Goal: Find specific page/section: Find specific page/section

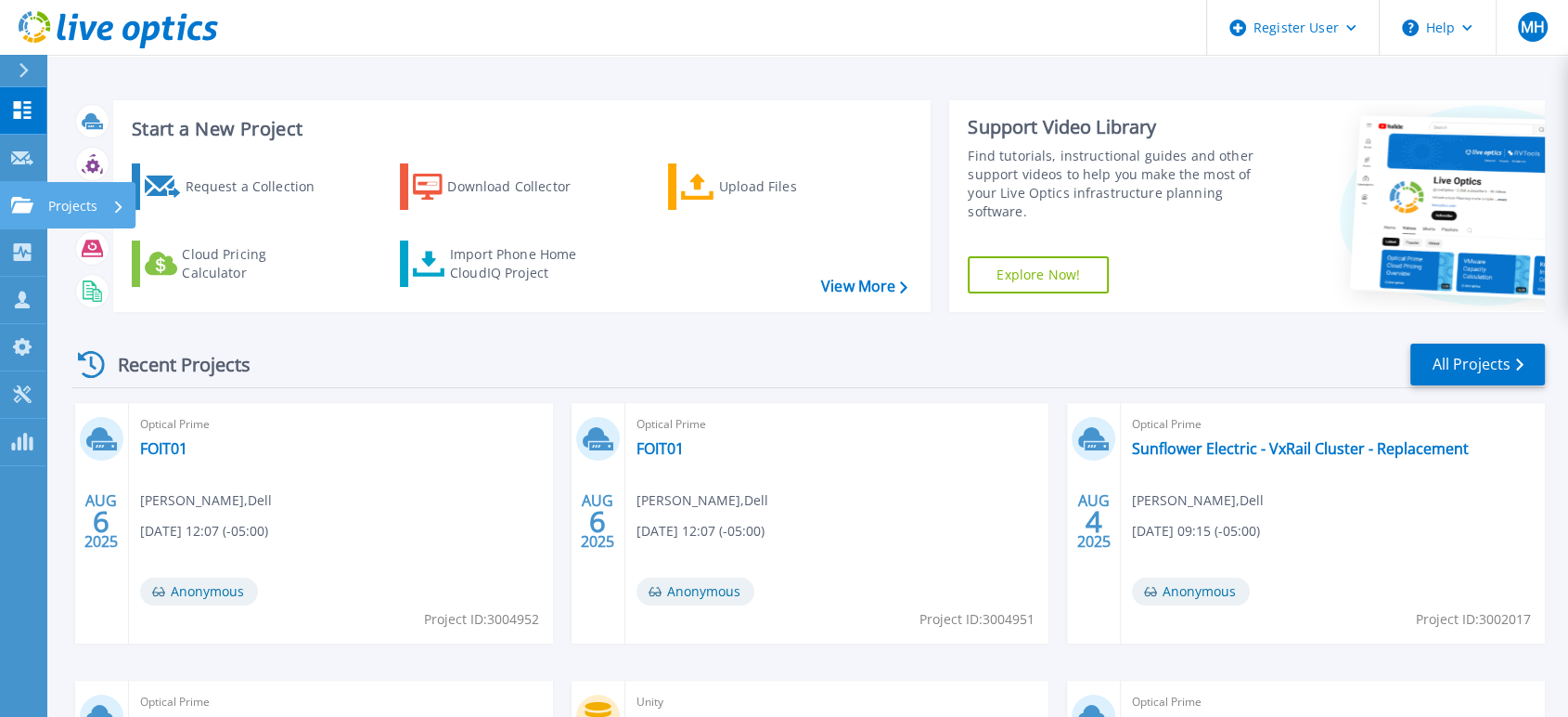
click at [29, 212] on icon at bounding box center [23, 205] width 23 height 16
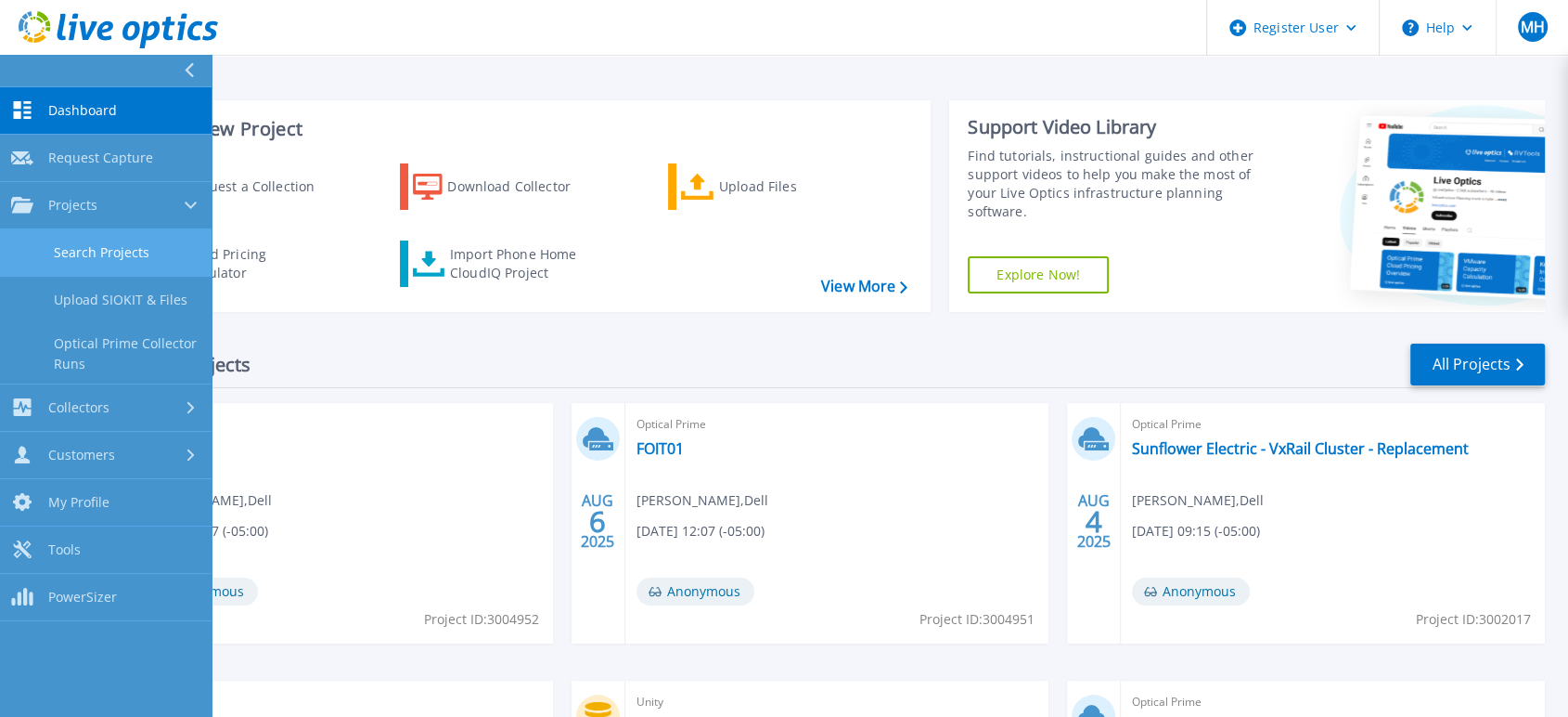
click at [110, 261] on link "Search Projects" at bounding box center [105, 253] width 211 height 47
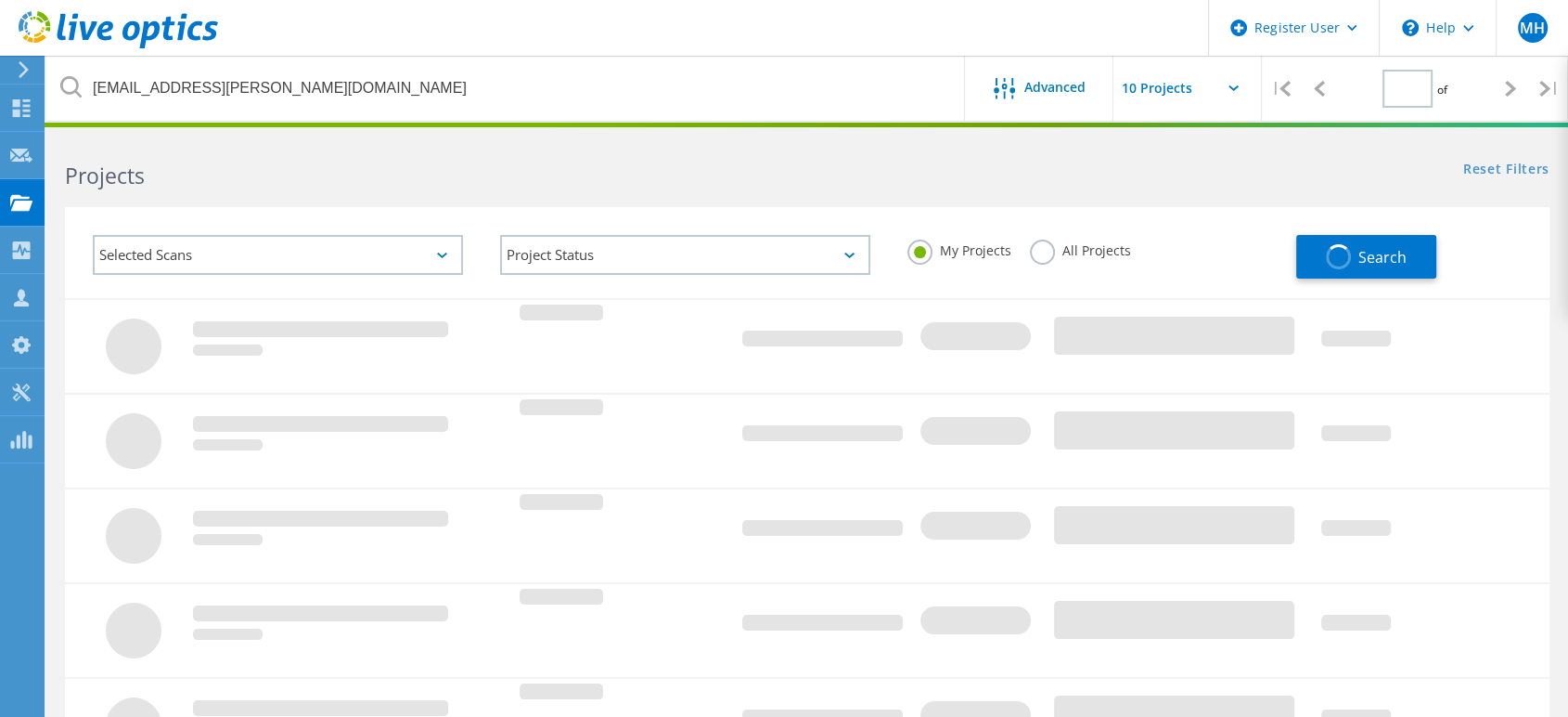
type input "1"
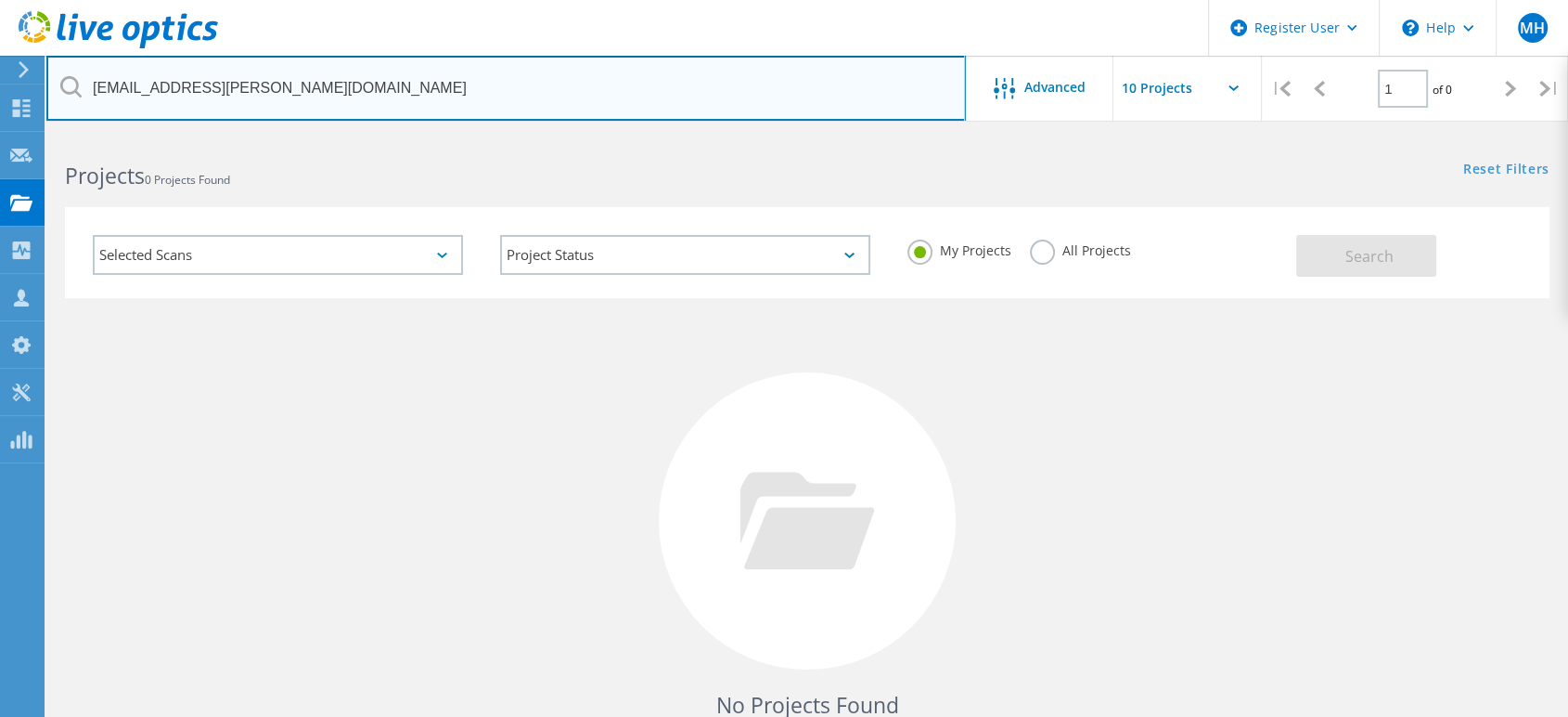
click at [387, 59] on input "[EMAIL_ADDRESS][PERSON_NAME][DOMAIN_NAME]" at bounding box center [506, 88] width 919 height 65
paste input "[EMAIL_ADDRESS][DOMAIN_NAME]"
type input "[EMAIL_ADDRESS][DOMAIN_NAME]"
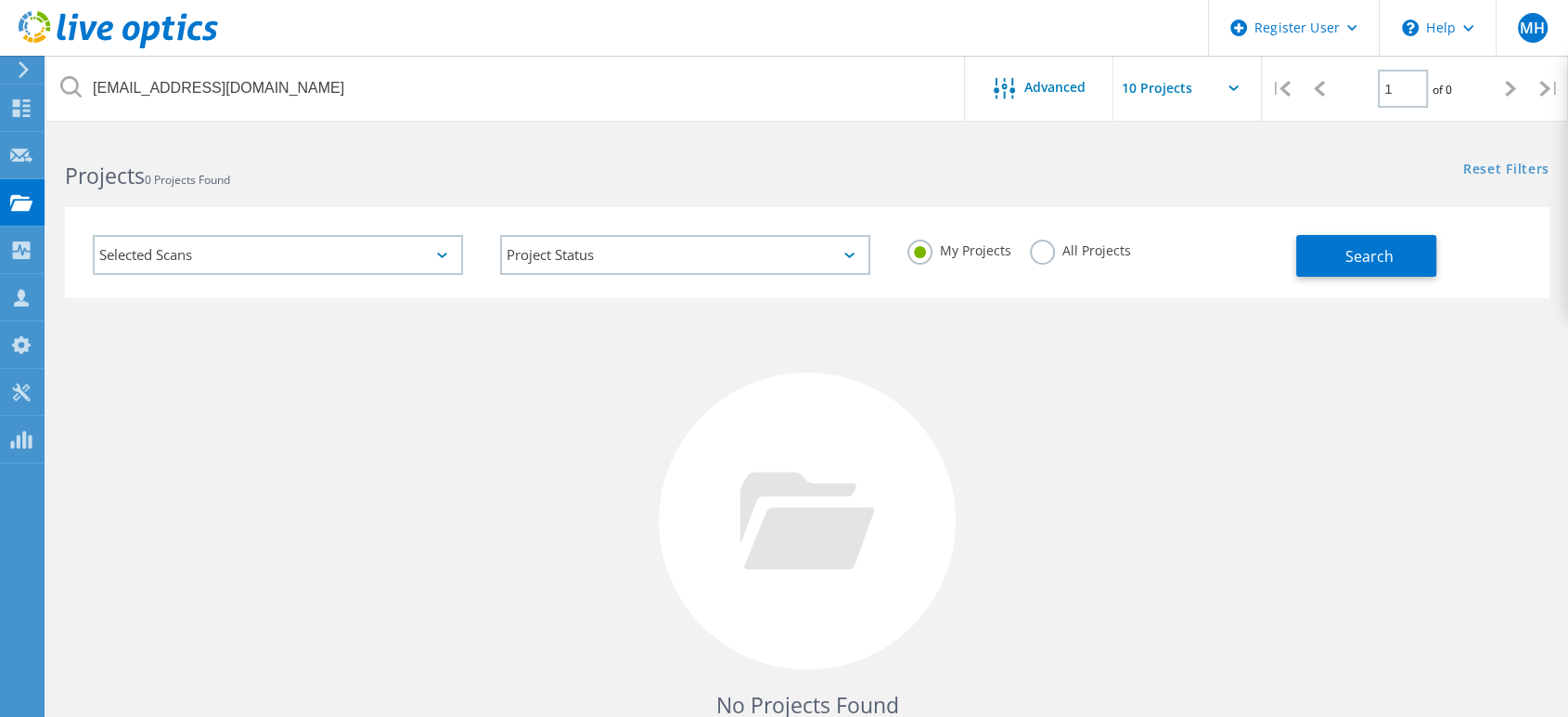
click at [1061, 252] on label "All Projects" at bounding box center [1080, 248] width 101 height 18
click at [0, 0] on input "All Projects" at bounding box center [0, 0] width 0 height 0
click at [1391, 258] on span "Search" at bounding box center [1369, 257] width 48 height 21
